Goal: Task Accomplishment & Management: Manage account settings

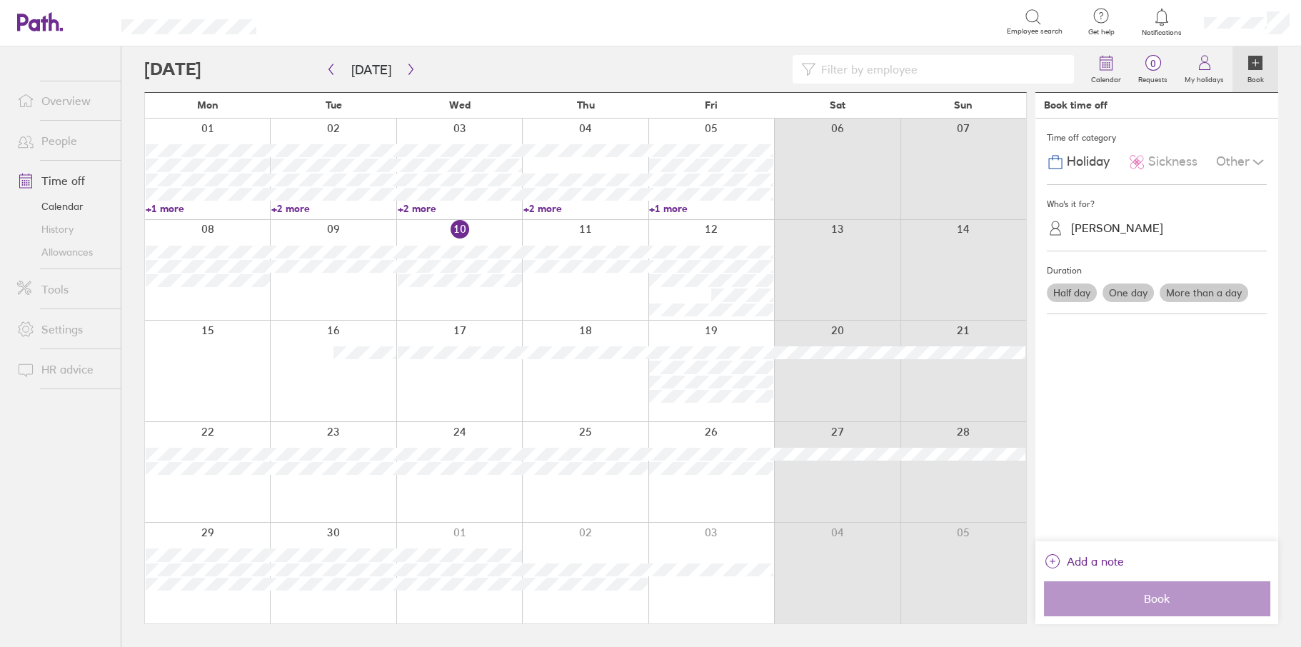
click at [64, 136] on link "People" at bounding box center [63, 140] width 115 height 29
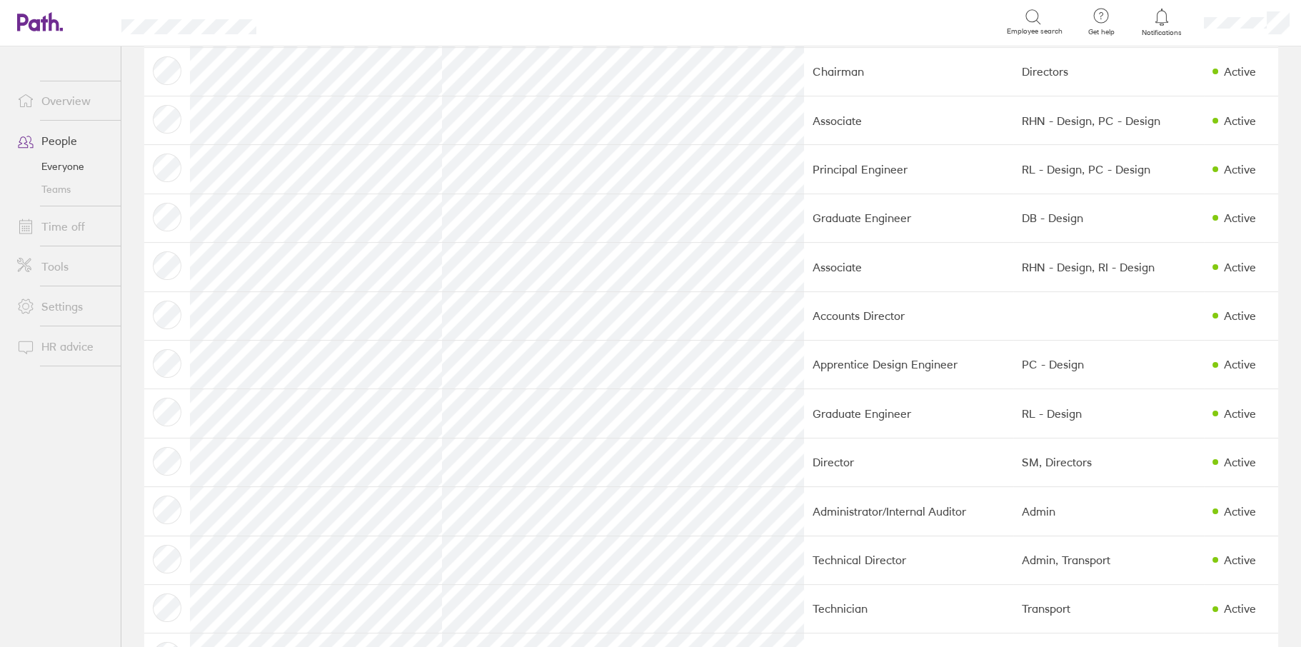
scroll to position [1071, 0]
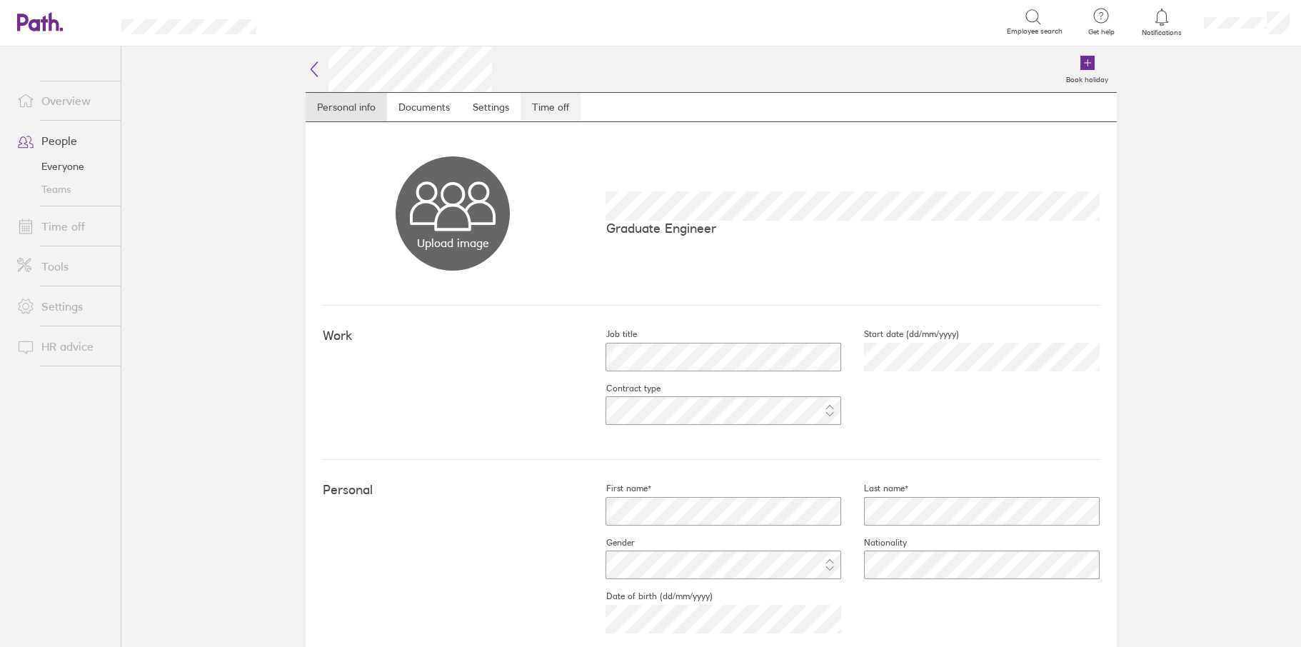
click at [546, 99] on link "Time off" at bounding box center [551, 107] width 60 height 29
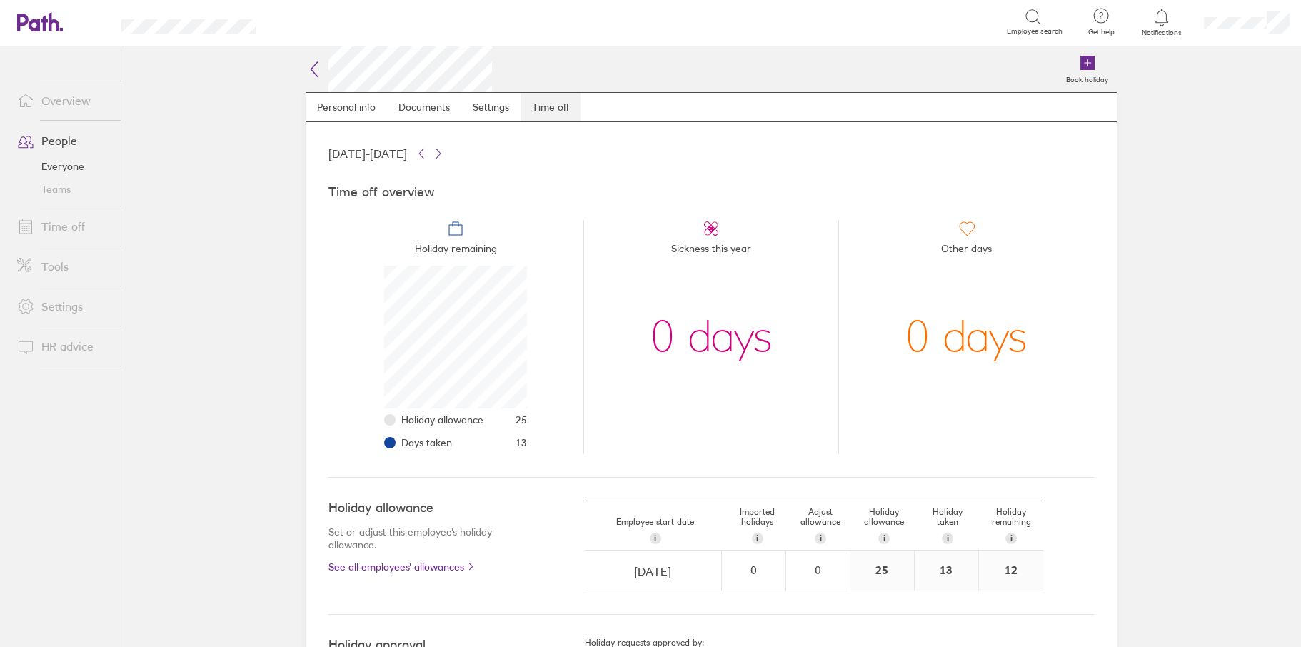
scroll to position [143, 143]
click at [69, 221] on link "Time off" at bounding box center [63, 226] width 115 height 29
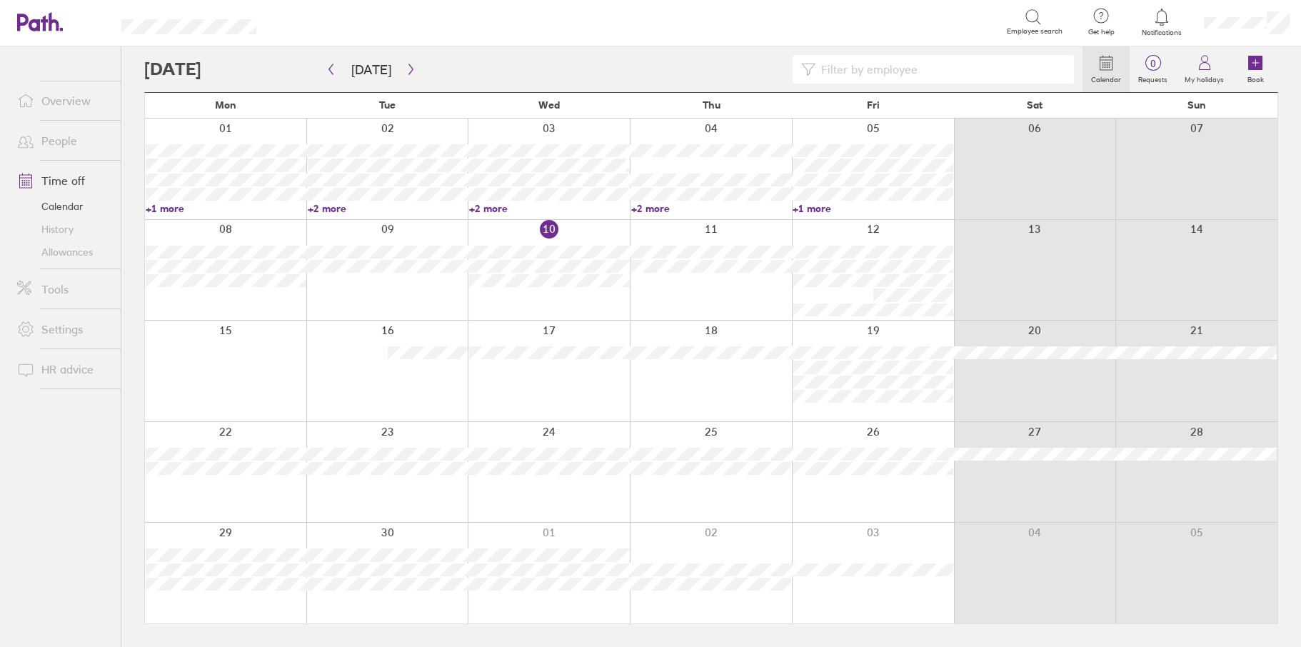
click at [890, 76] on input at bounding box center [941, 69] width 250 height 27
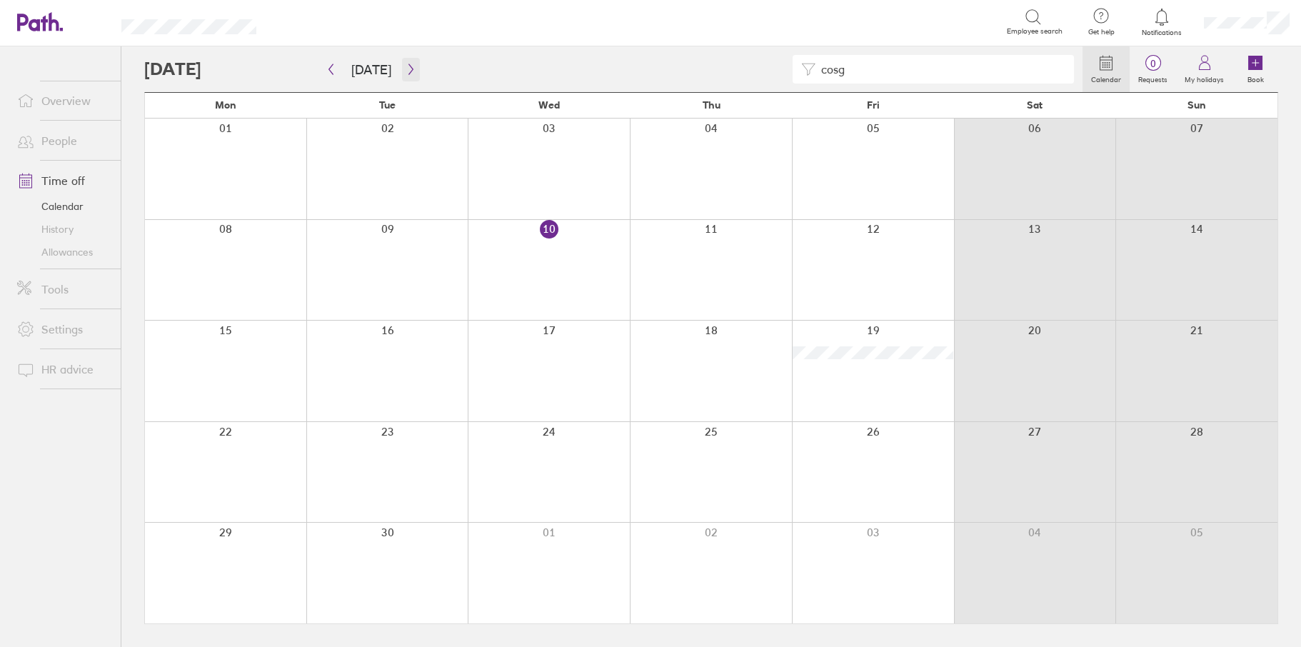
type input "cosg"
click at [411, 75] on button "button" at bounding box center [411, 70] width 18 height 24
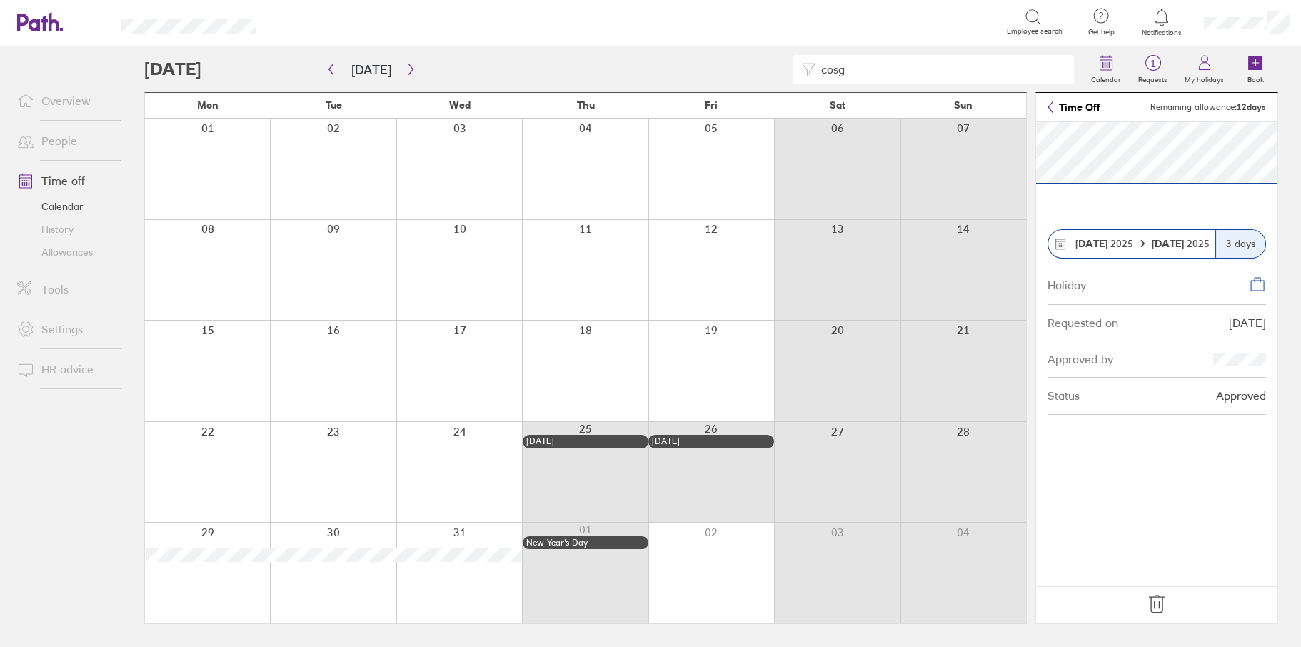
click at [1156, 604] on icon at bounding box center [1157, 604] width 23 height 23
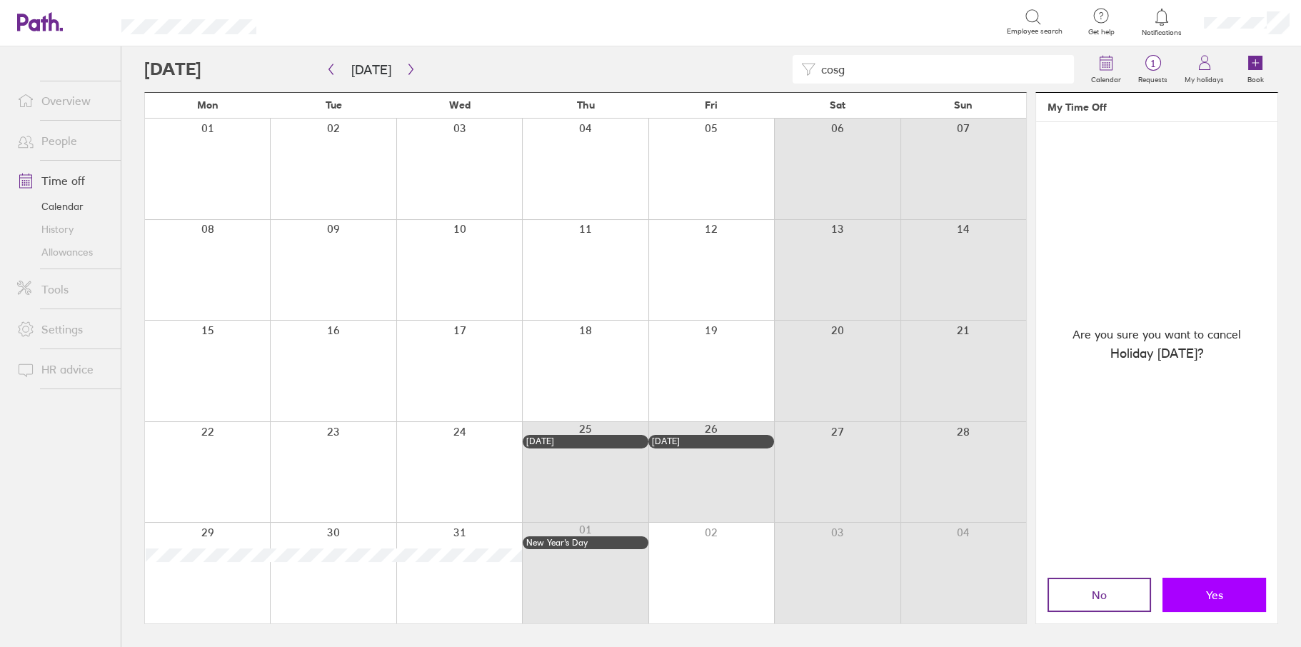
click at [1203, 584] on button "Yes" at bounding box center [1215, 595] width 104 height 34
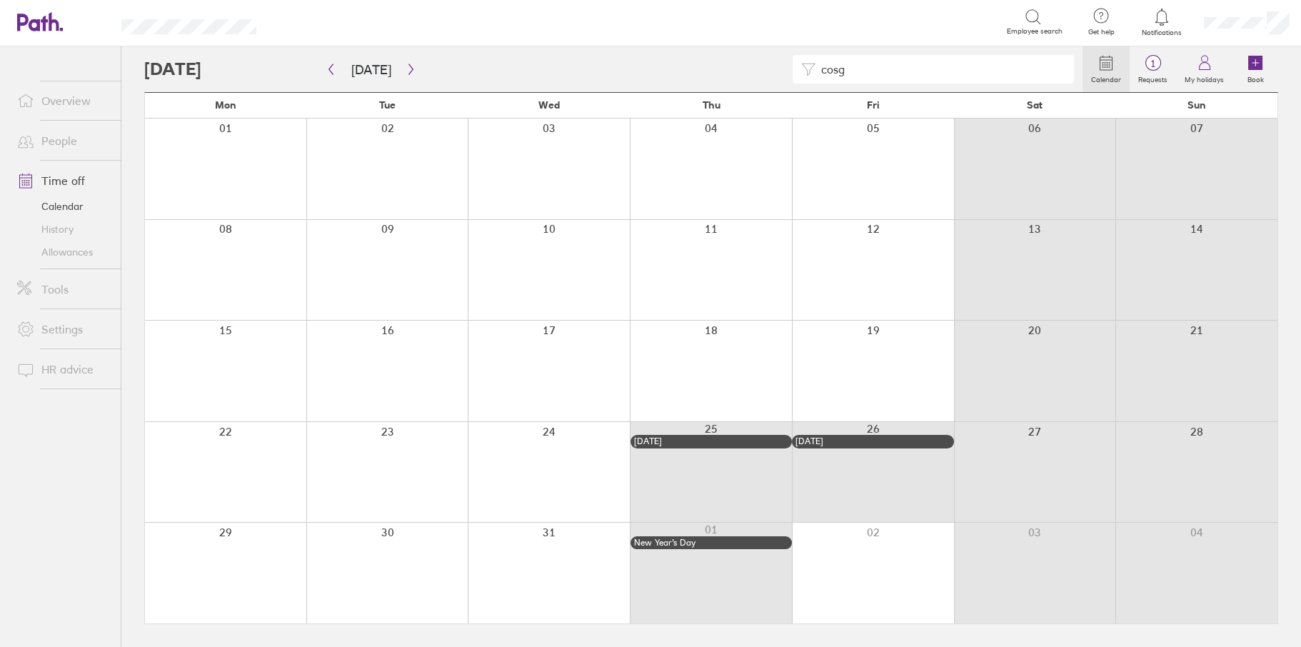
click at [66, 140] on link "People" at bounding box center [63, 140] width 115 height 29
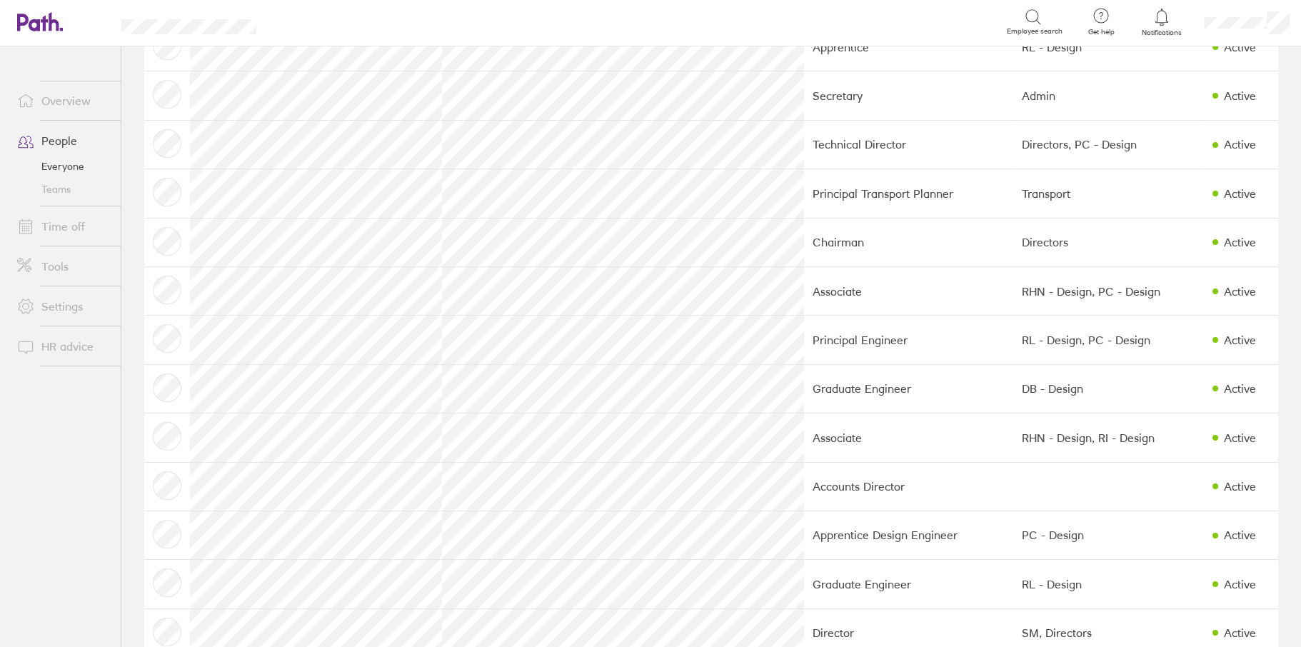
scroll to position [929, 0]
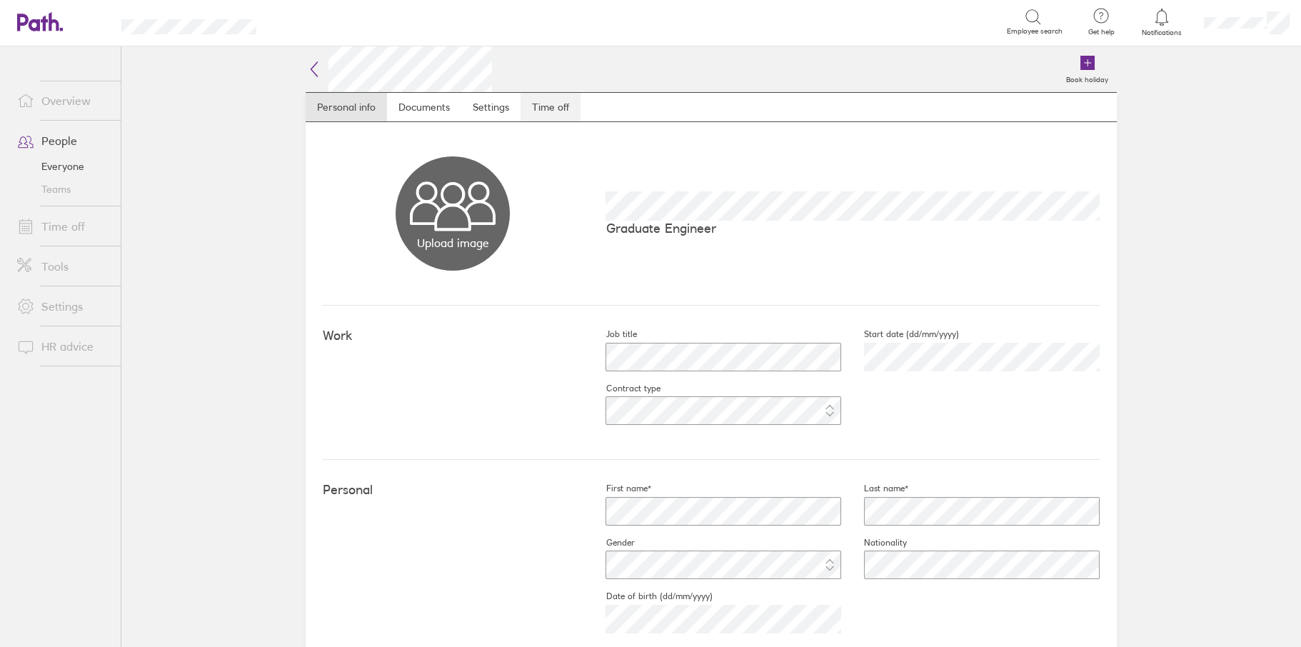
click at [542, 105] on link "Time off" at bounding box center [551, 107] width 60 height 29
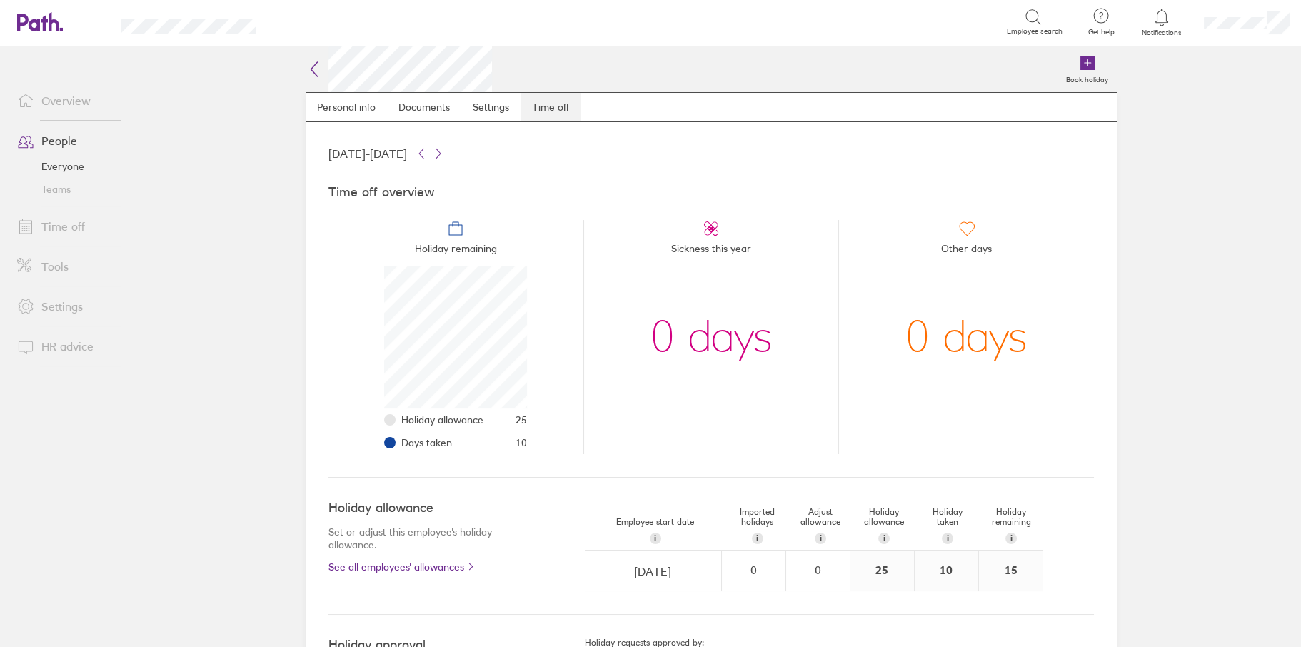
scroll to position [143, 143]
click at [61, 225] on link "Time off" at bounding box center [63, 226] width 115 height 29
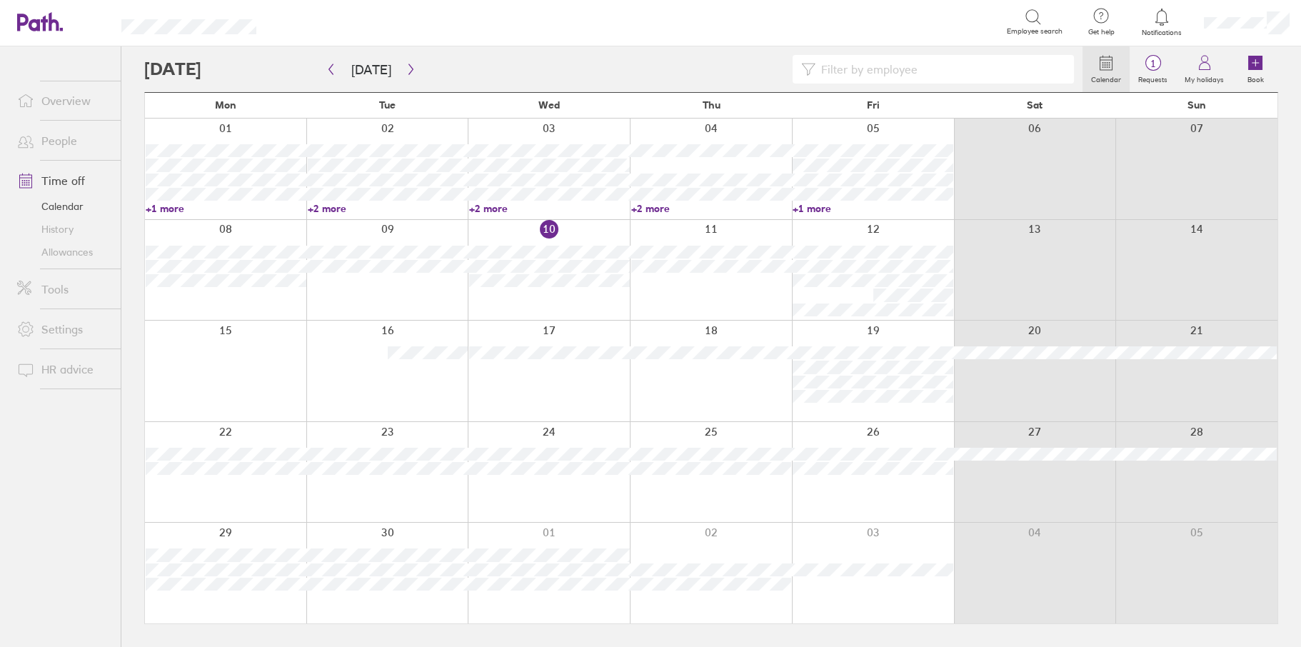
click at [871, 76] on input at bounding box center [941, 69] width 250 height 27
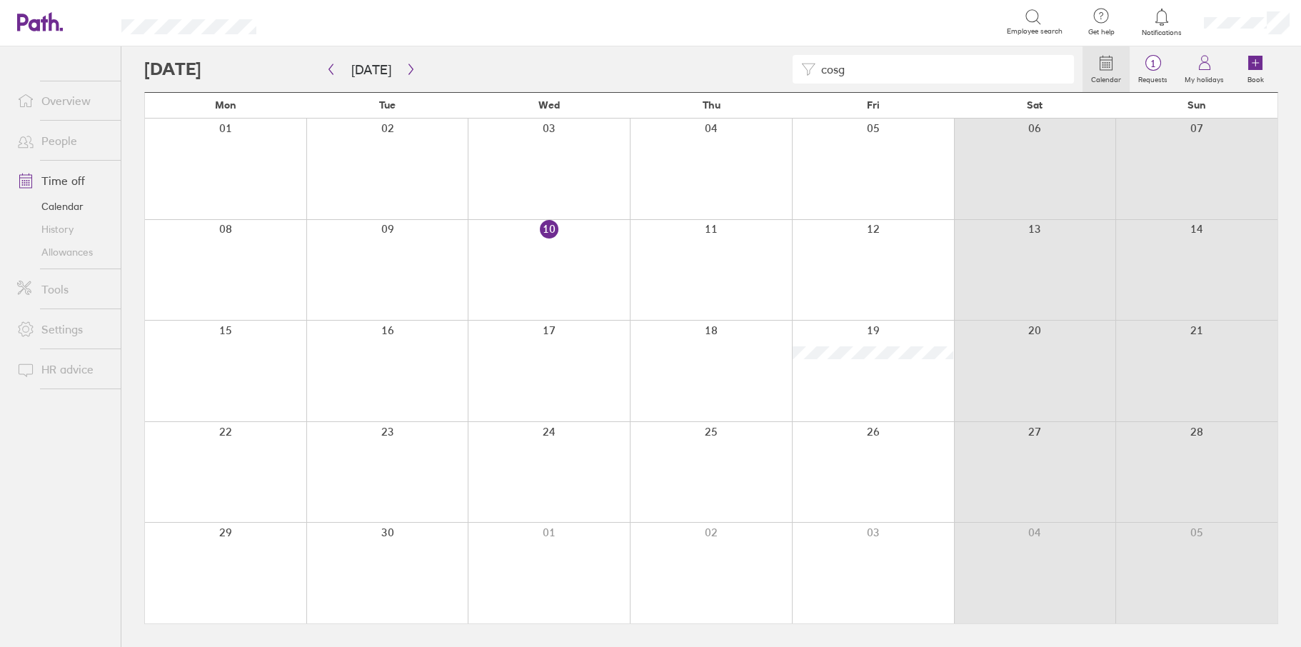
type input "cosg"
click at [67, 137] on link "People" at bounding box center [63, 140] width 115 height 29
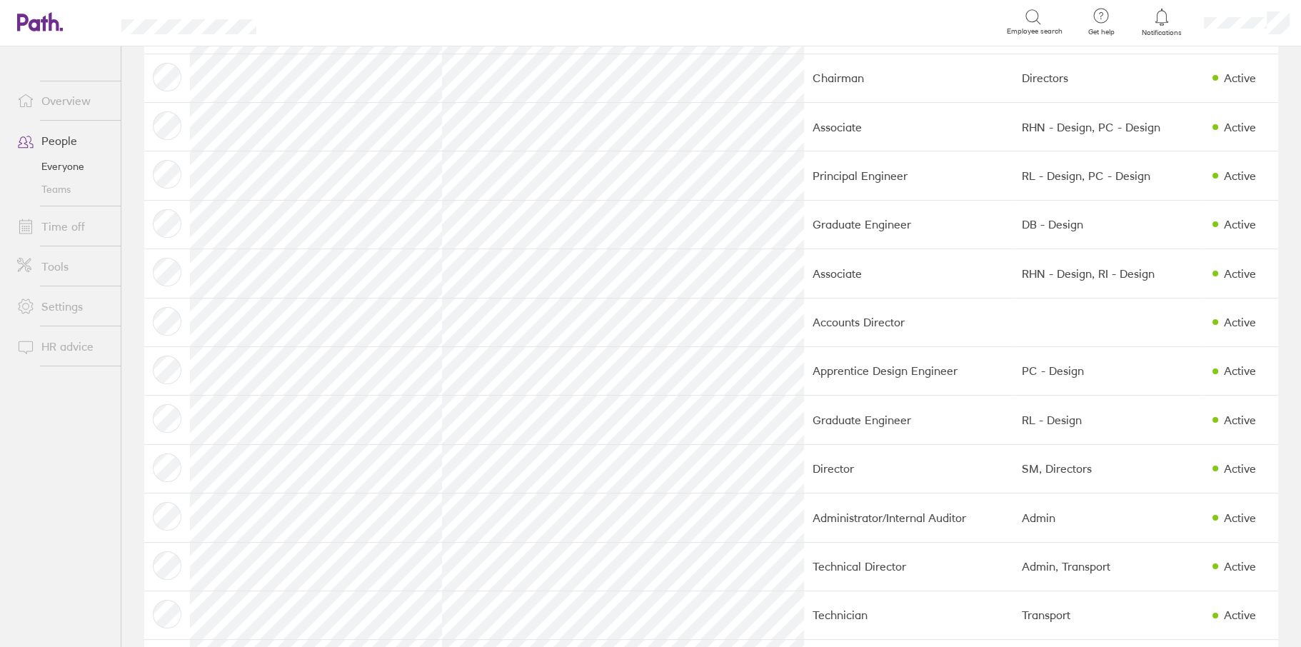
scroll to position [1071, 0]
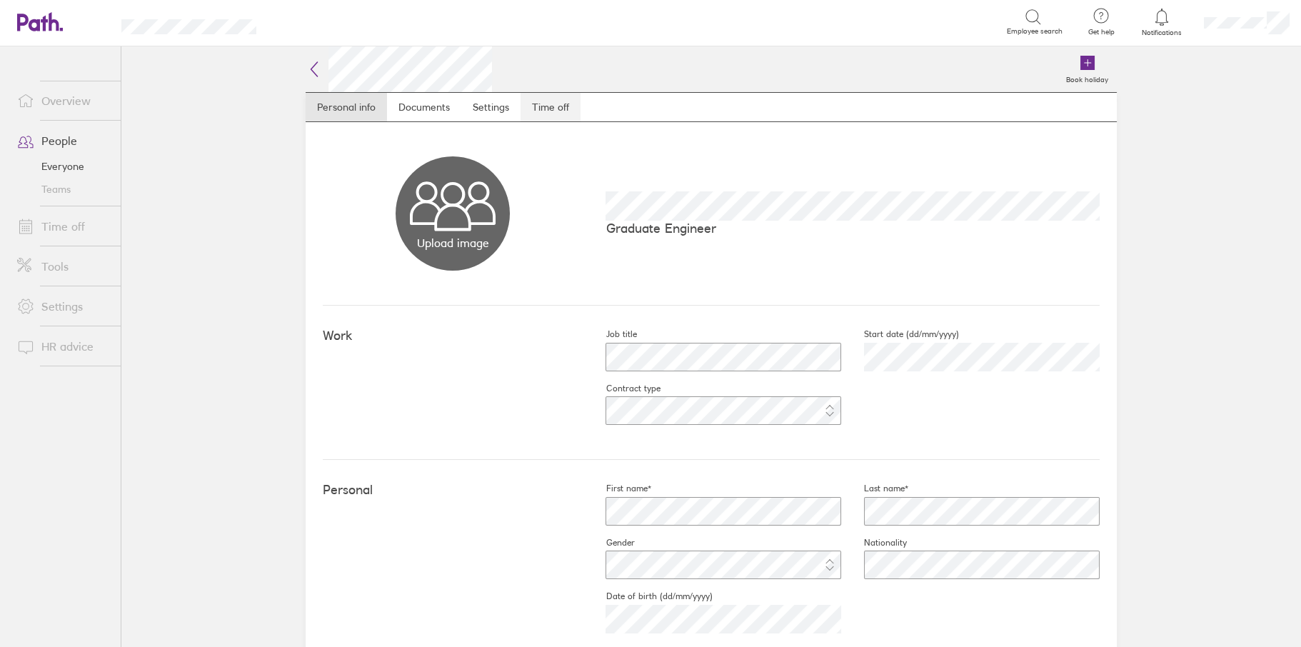
click at [558, 106] on link "Time off" at bounding box center [551, 107] width 60 height 29
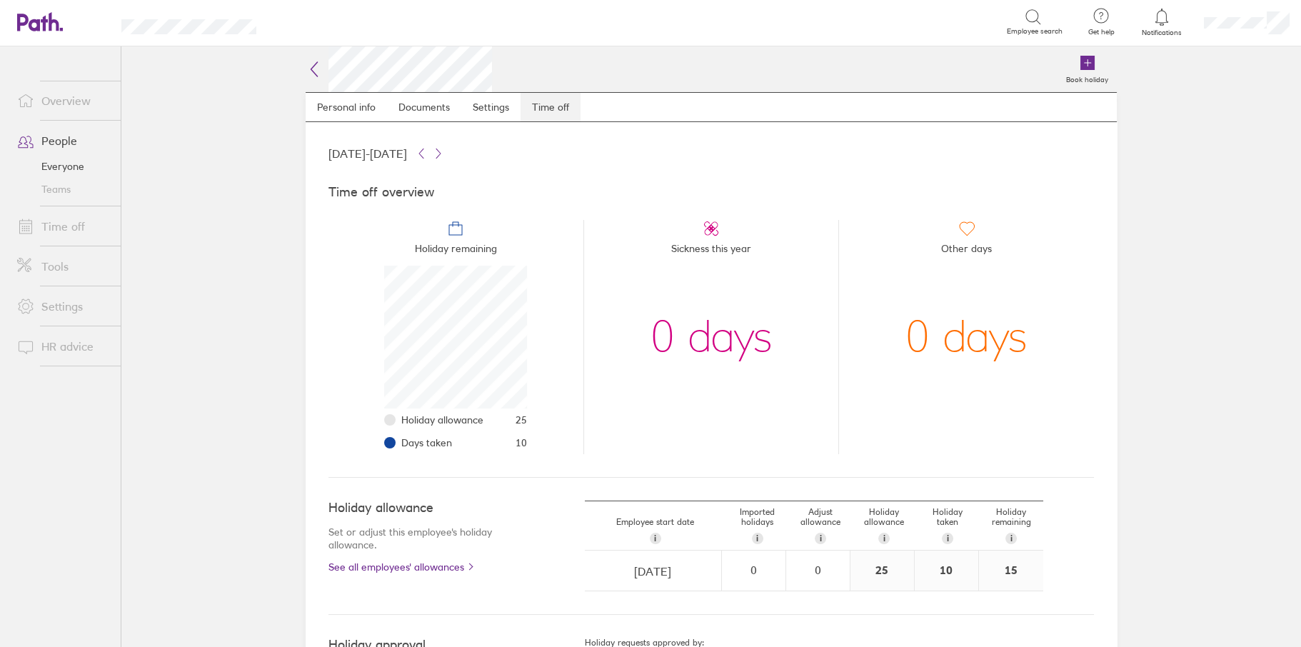
scroll to position [143, 143]
